Goal: Transaction & Acquisition: Purchase product/service

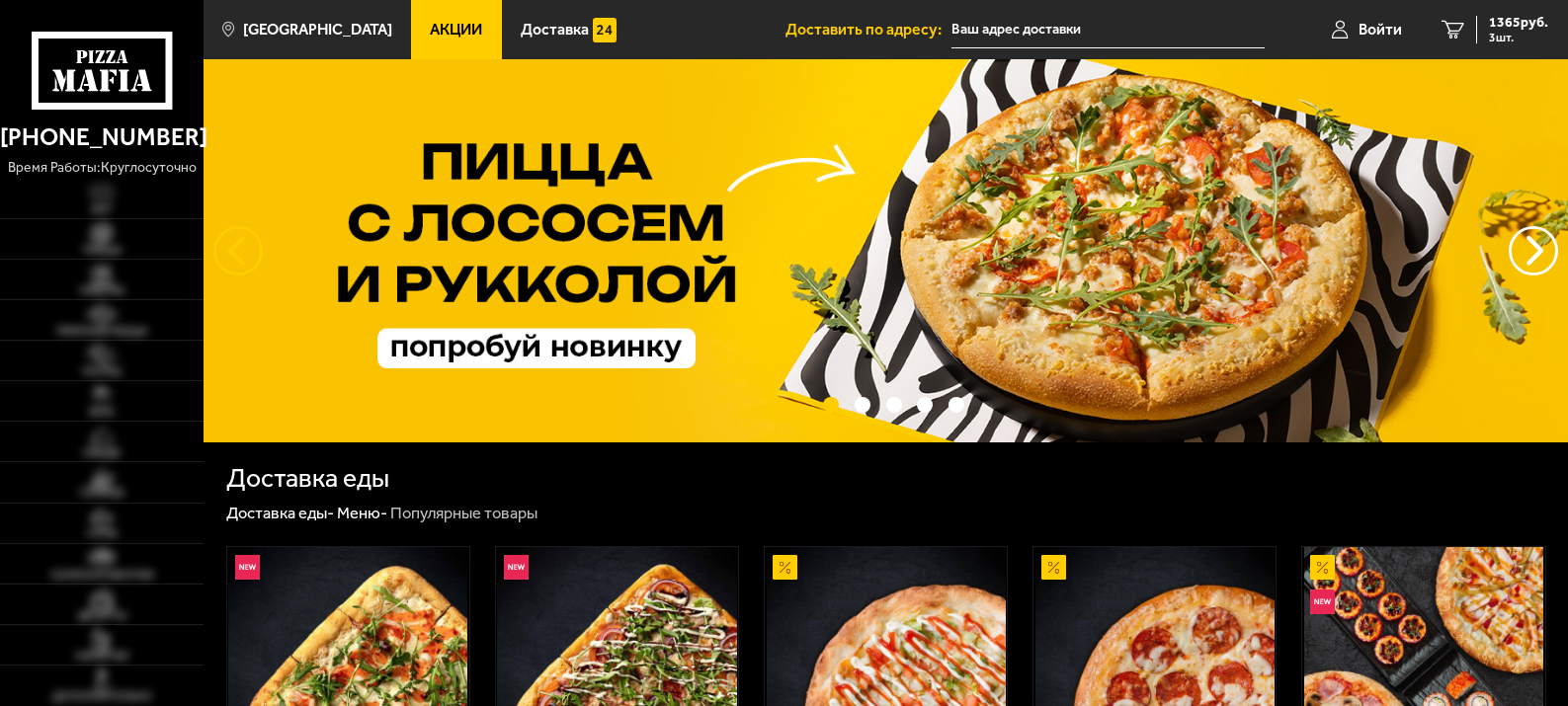
type input "[STREET_ADDRESS]"
click at [241, 250] on button "следующий" at bounding box center [238, 251] width 50 height 50
click at [239, 253] on button "следующий" at bounding box center [238, 251] width 50 height 50
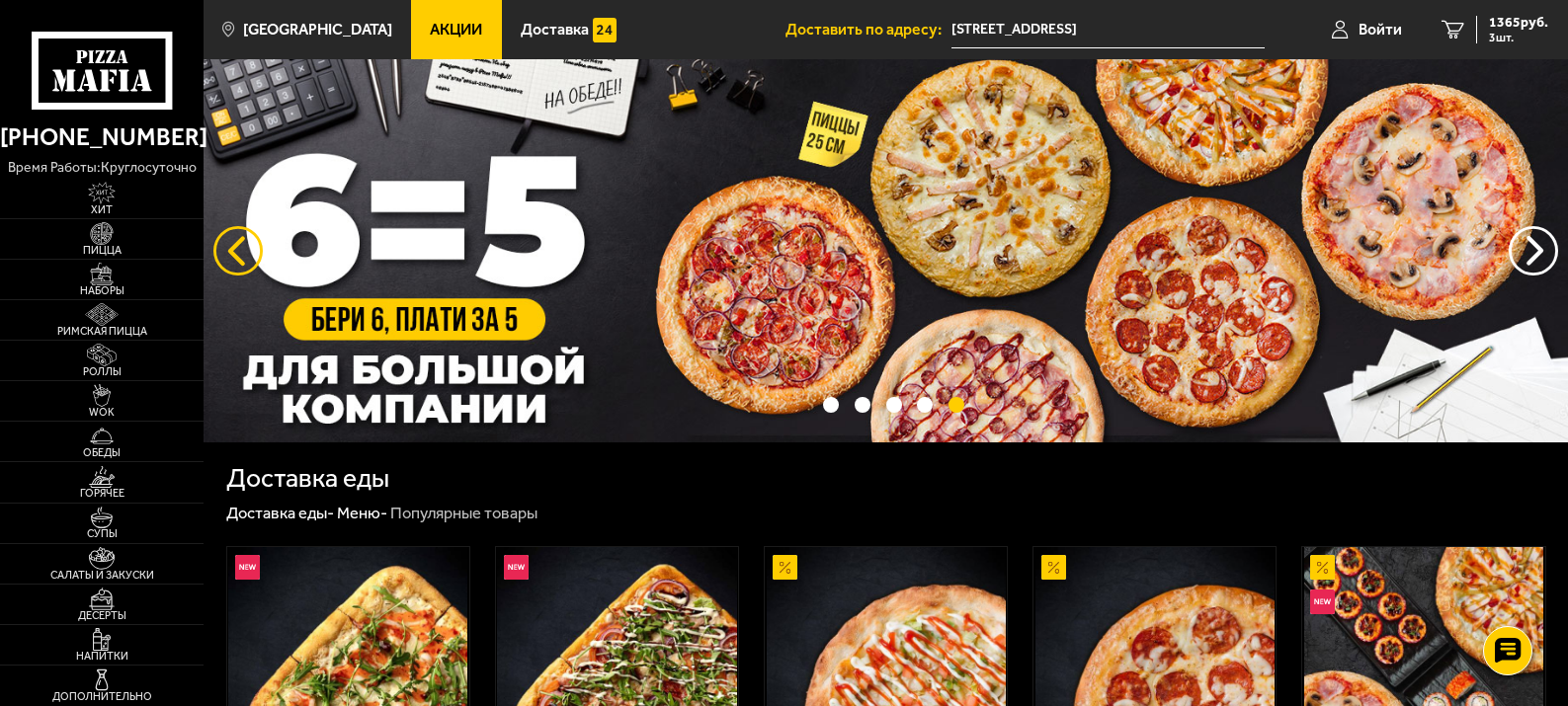
click at [249, 247] on button "следующий" at bounding box center [238, 251] width 50 height 50
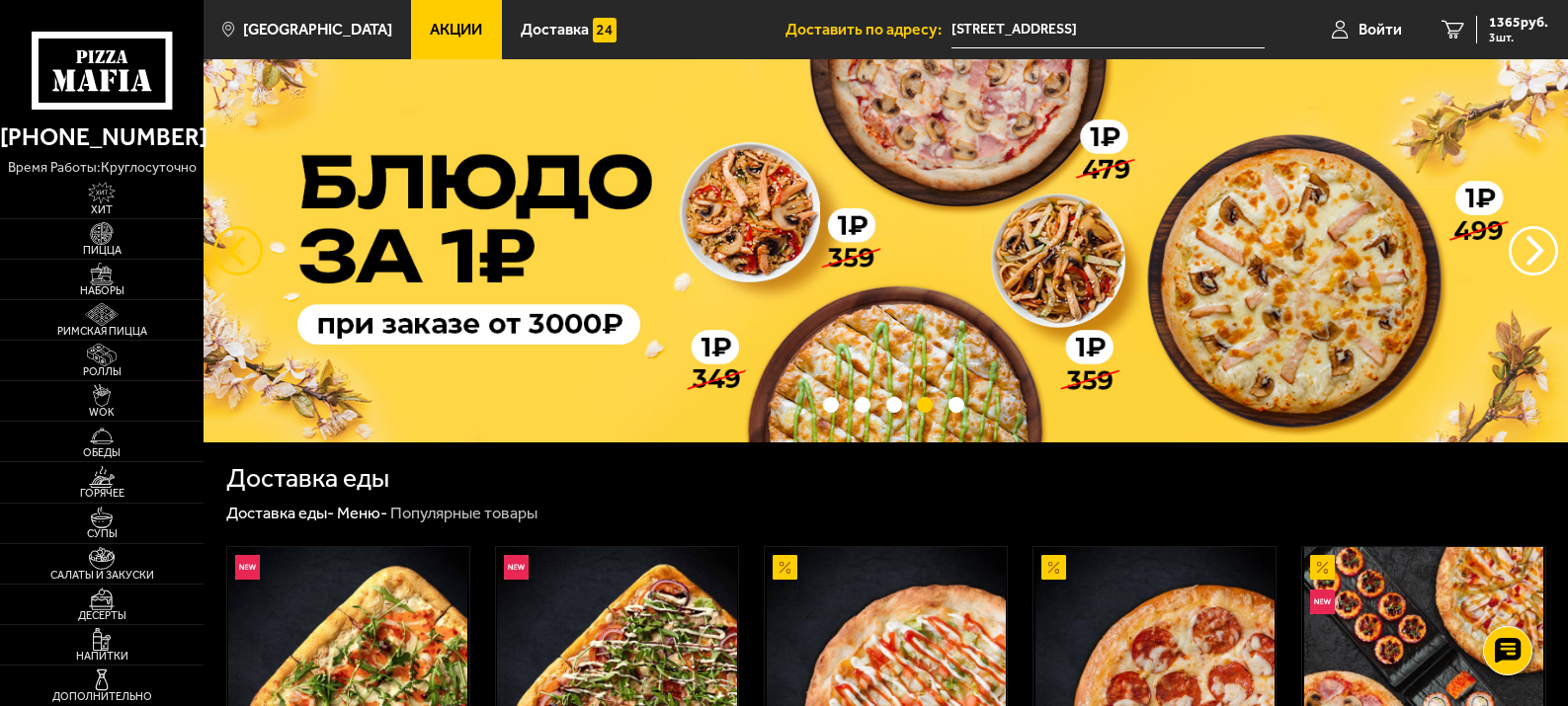
click at [236, 243] on button "следующий" at bounding box center [238, 251] width 50 height 50
click at [238, 243] on button "следующий" at bounding box center [238, 251] width 50 height 50
click at [238, 246] on button "следующий" at bounding box center [238, 251] width 50 height 50
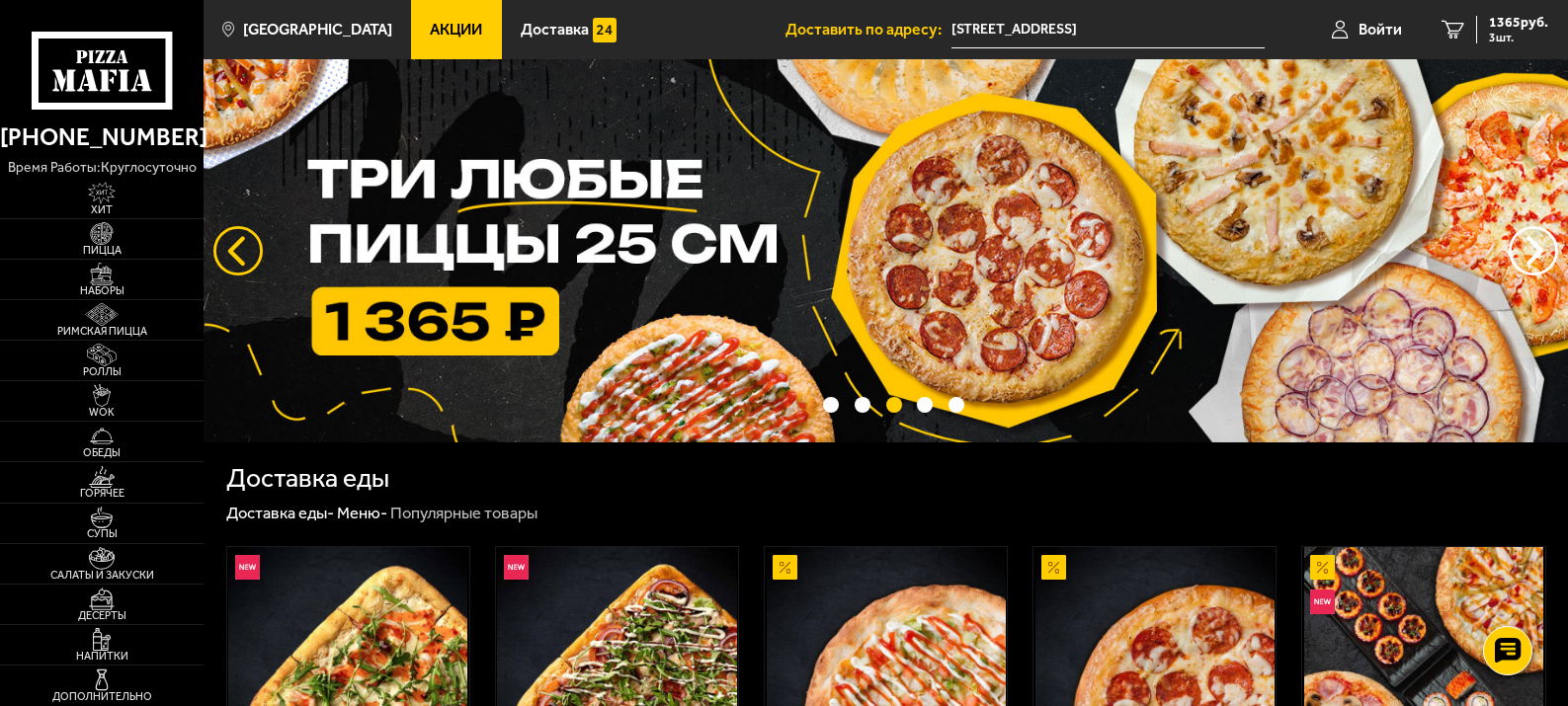
click at [238, 247] on button "следующий" at bounding box center [238, 251] width 50 height 50
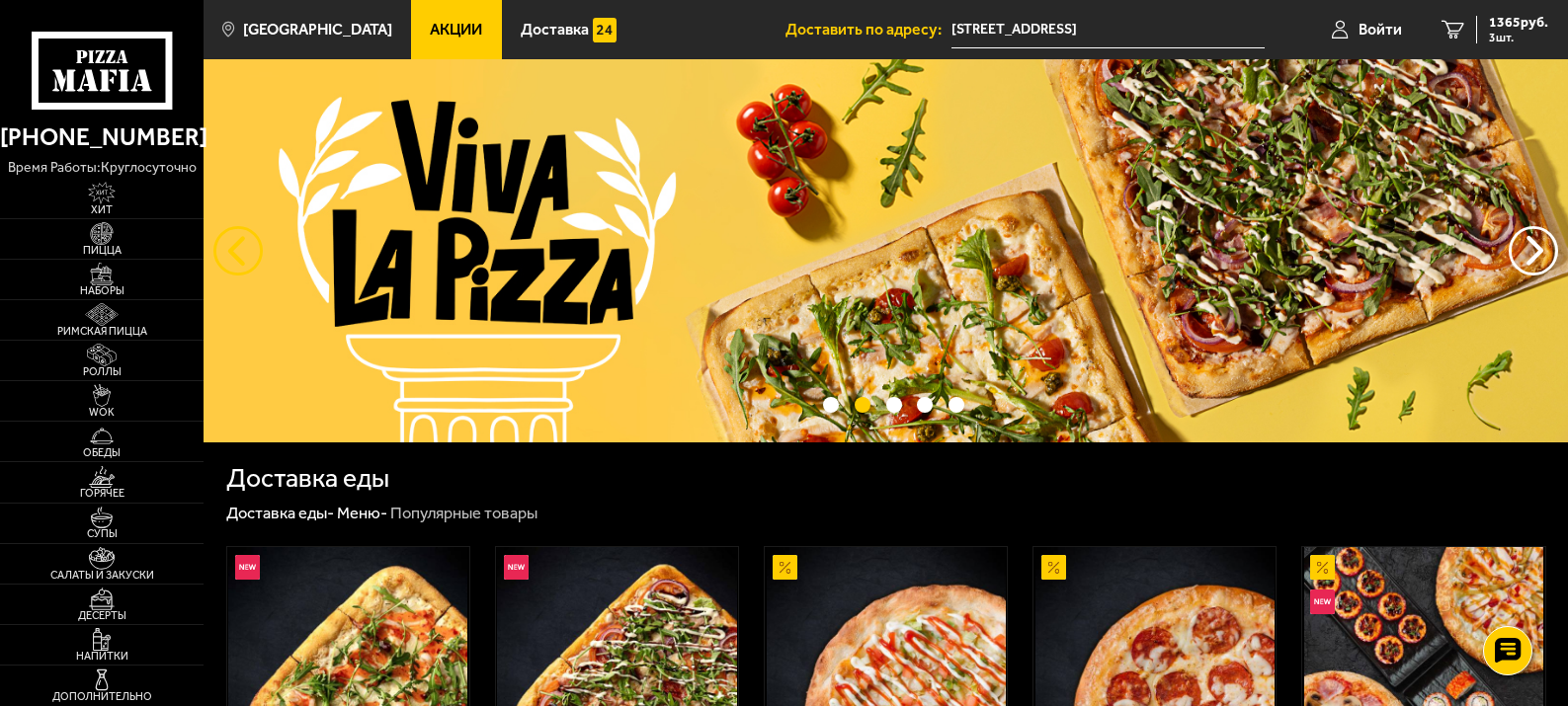
click at [238, 247] on button "следующий" at bounding box center [238, 251] width 50 height 50
click at [236, 243] on button "следующий" at bounding box center [238, 251] width 50 height 50
click at [231, 245] on button "следующий" at bounding box center [238, 251] width 50 height 50
click at [106, 233] on img at bounding box center [100, 233] width 63 height 23
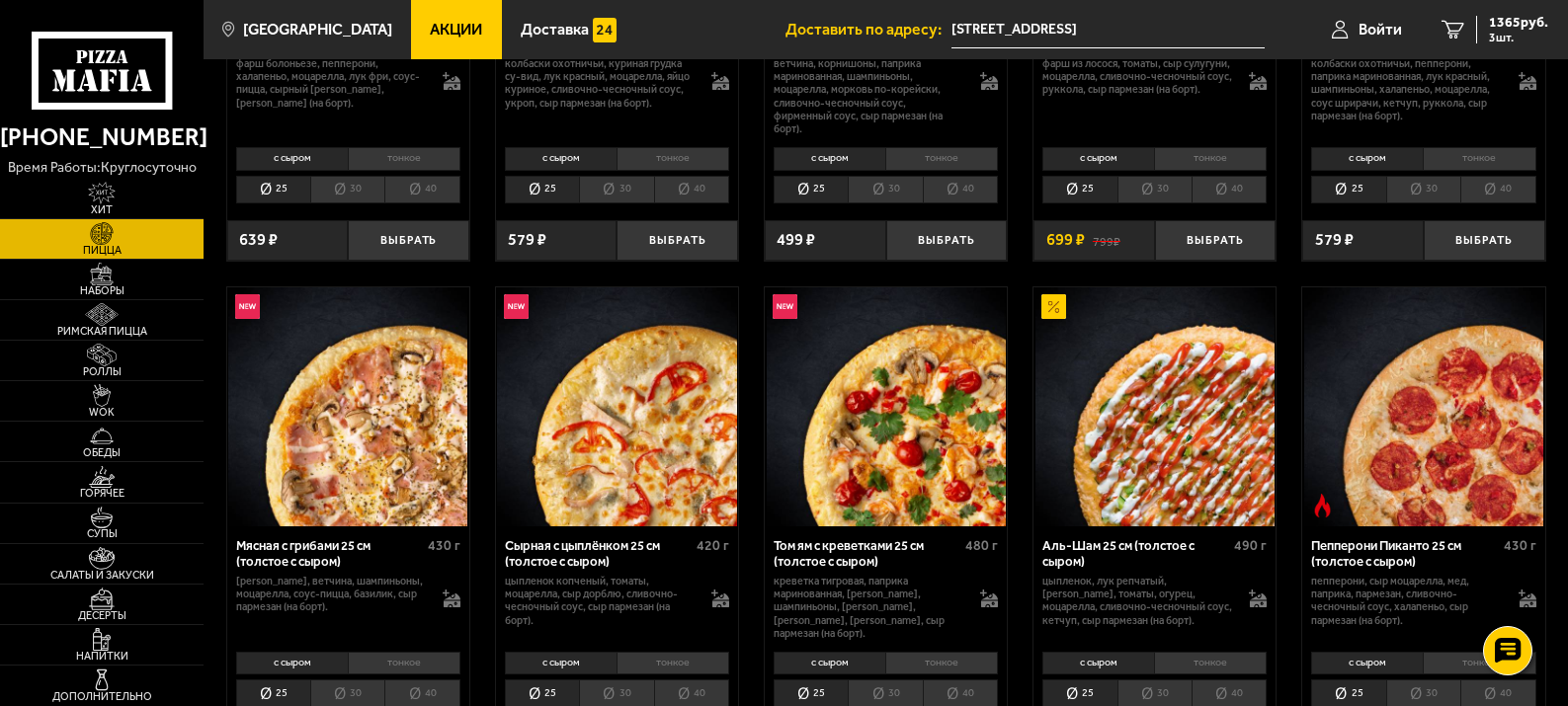
scroll to position [593, 0]
